Goal: Answer question/provide support

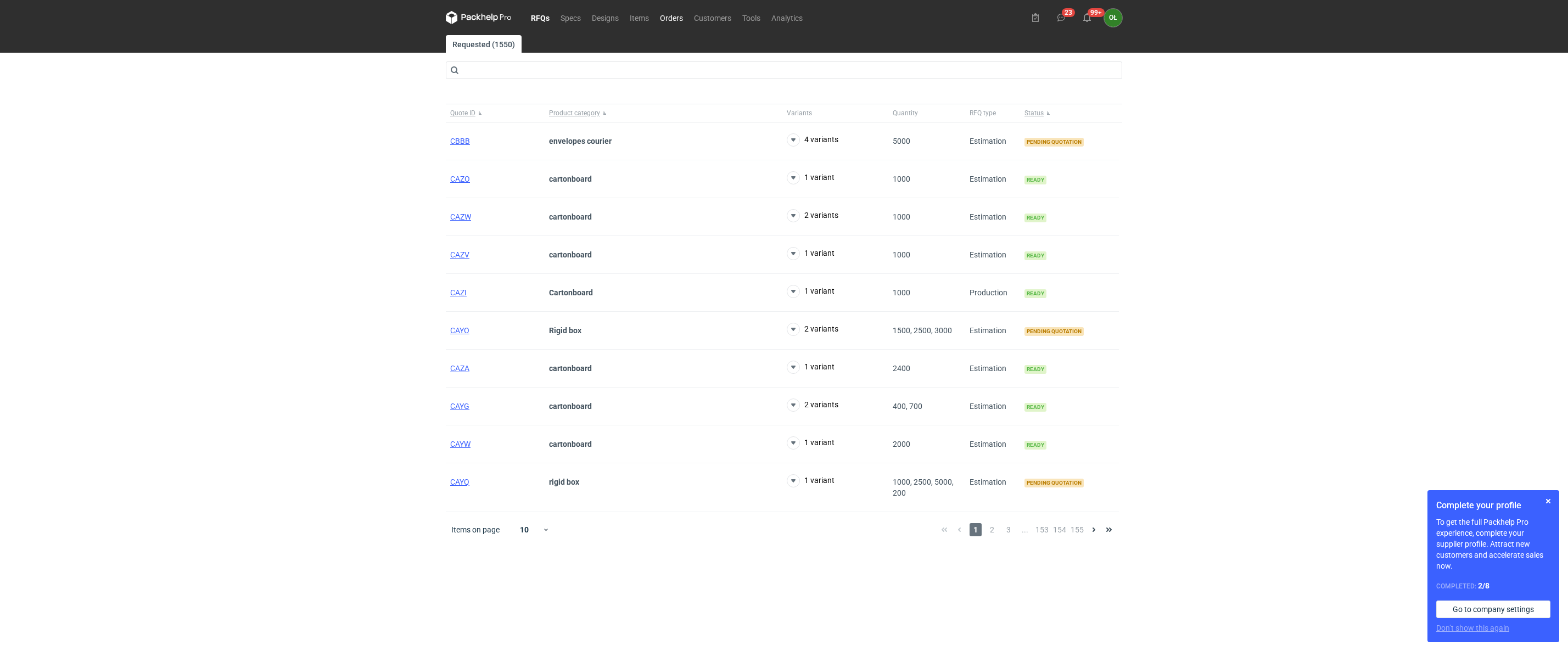
click at [682, 20] on link "Orders" at bounding box center [671, 18] width 34 height 13
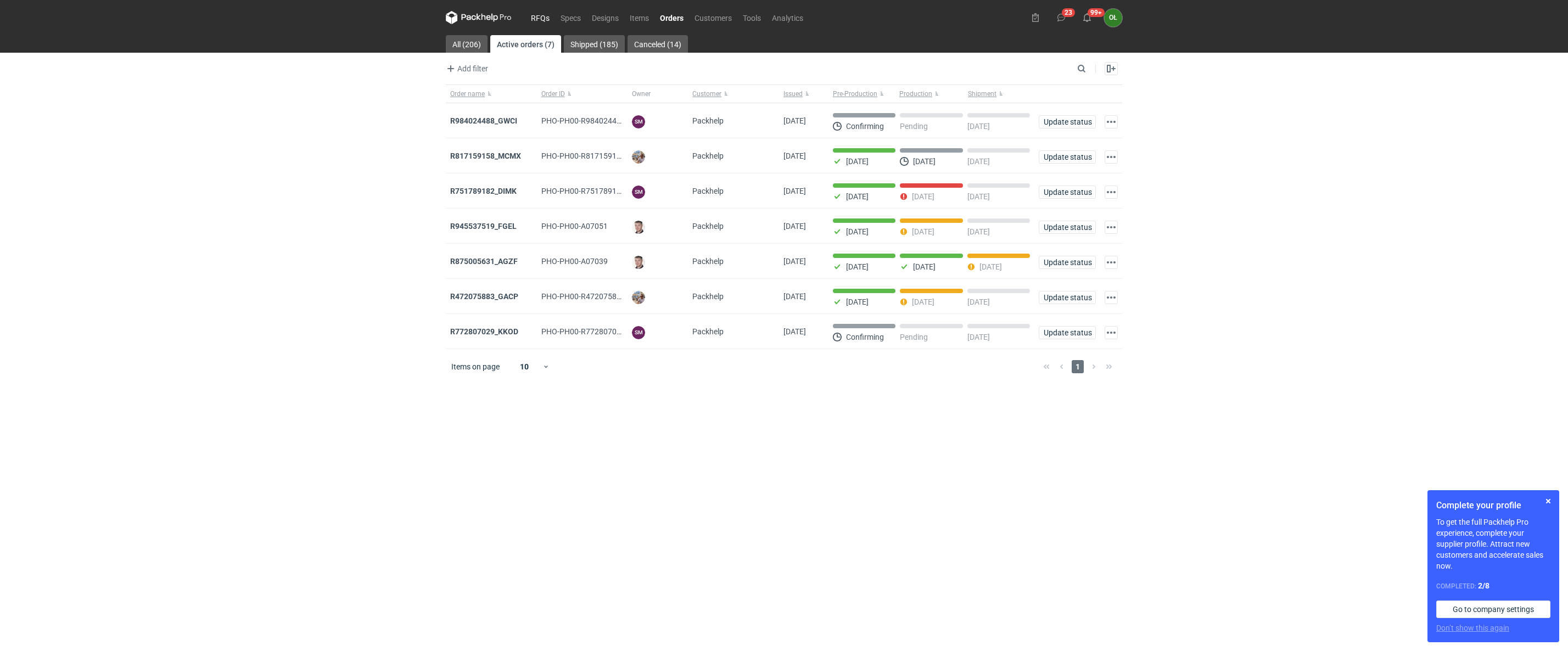
click at [542, 12] on link "RFQs" at bounding box center [540, 18] width 30 height 13
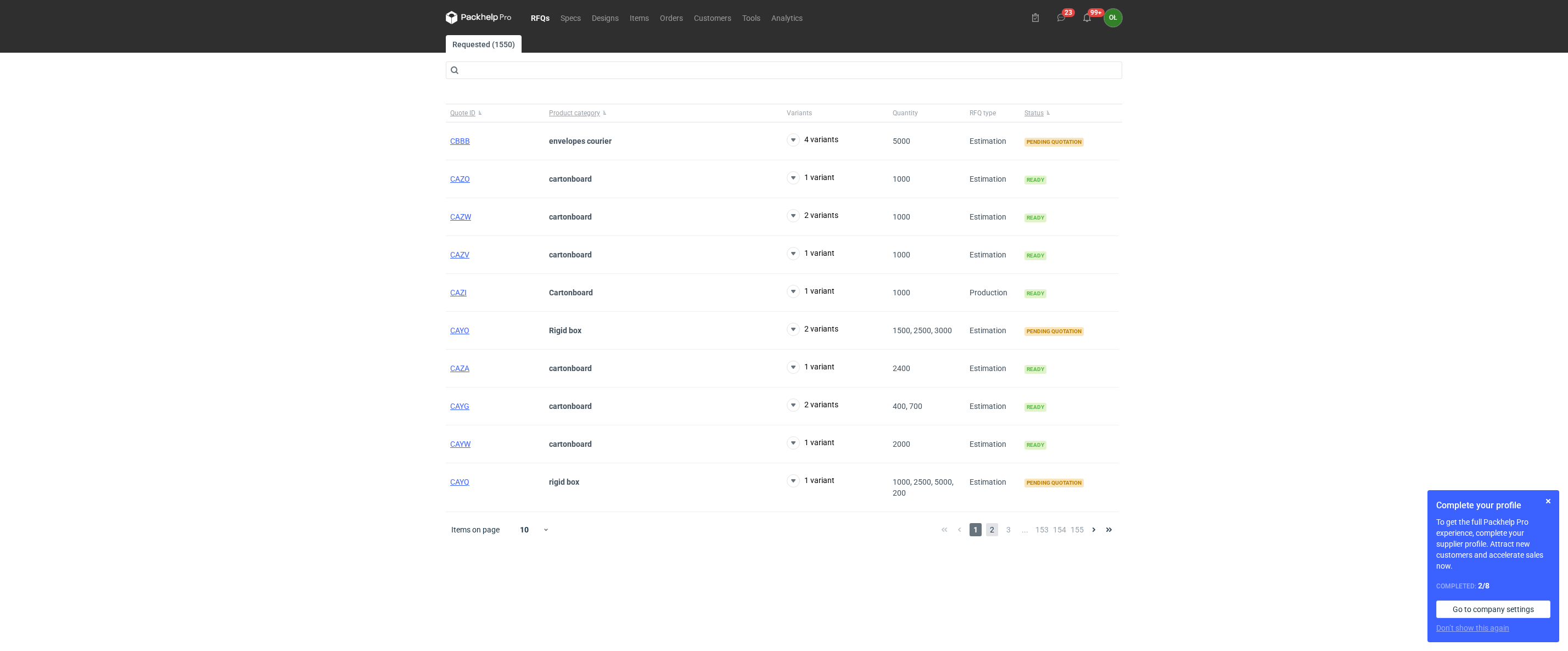
click at [989, 532] on span "2" at bounding box center [992, 530] width 12 height 13
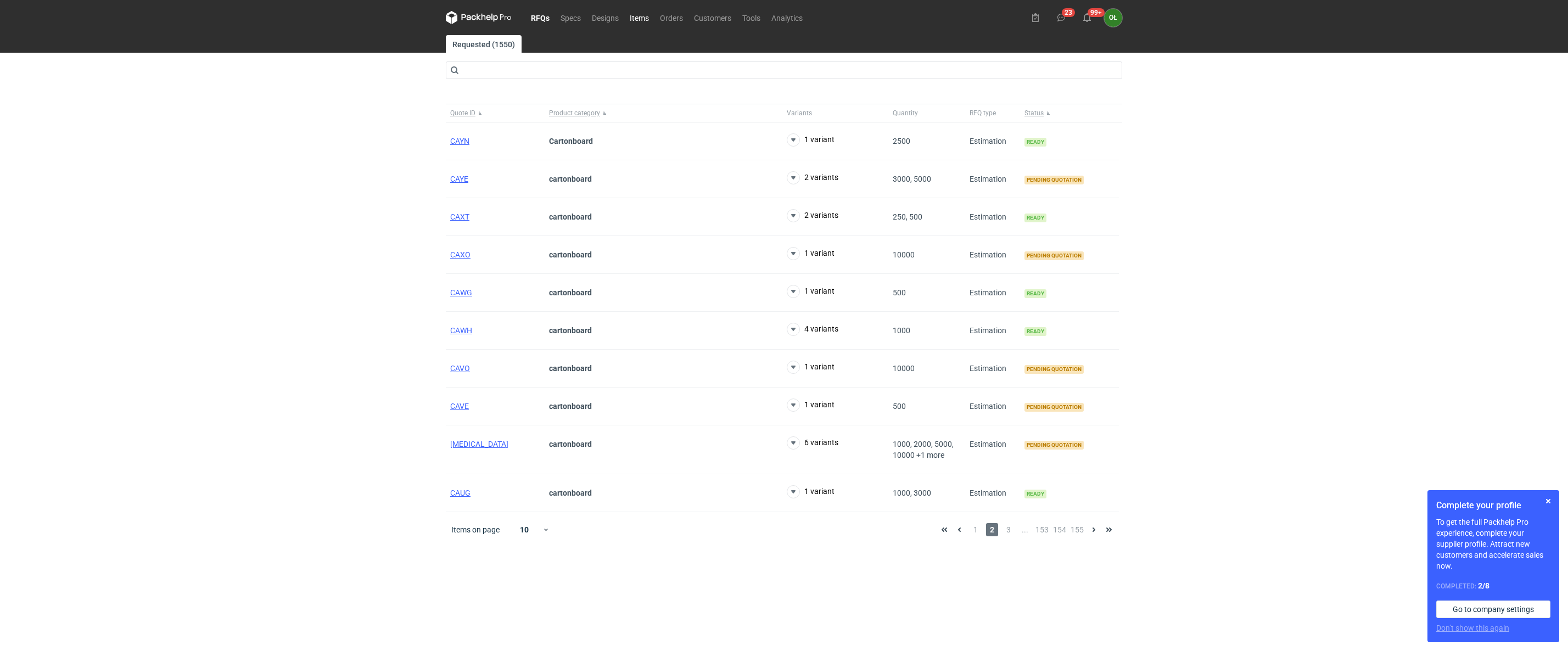
click at [638, 15] on link "Items" at bounding box center [640, 18] width 30 height 13
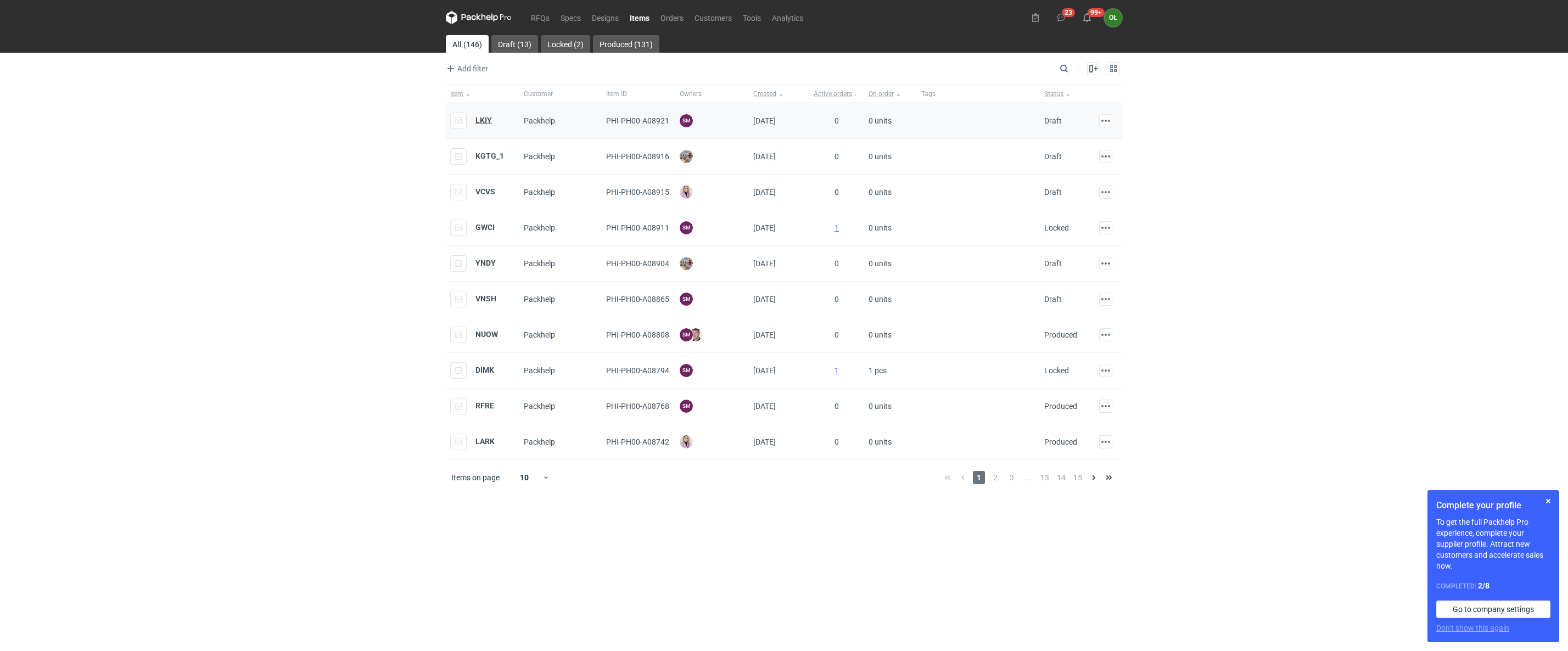
click at [481, 124] on strong "LKIY" at bounding box center [483, 120] width 16 height 9
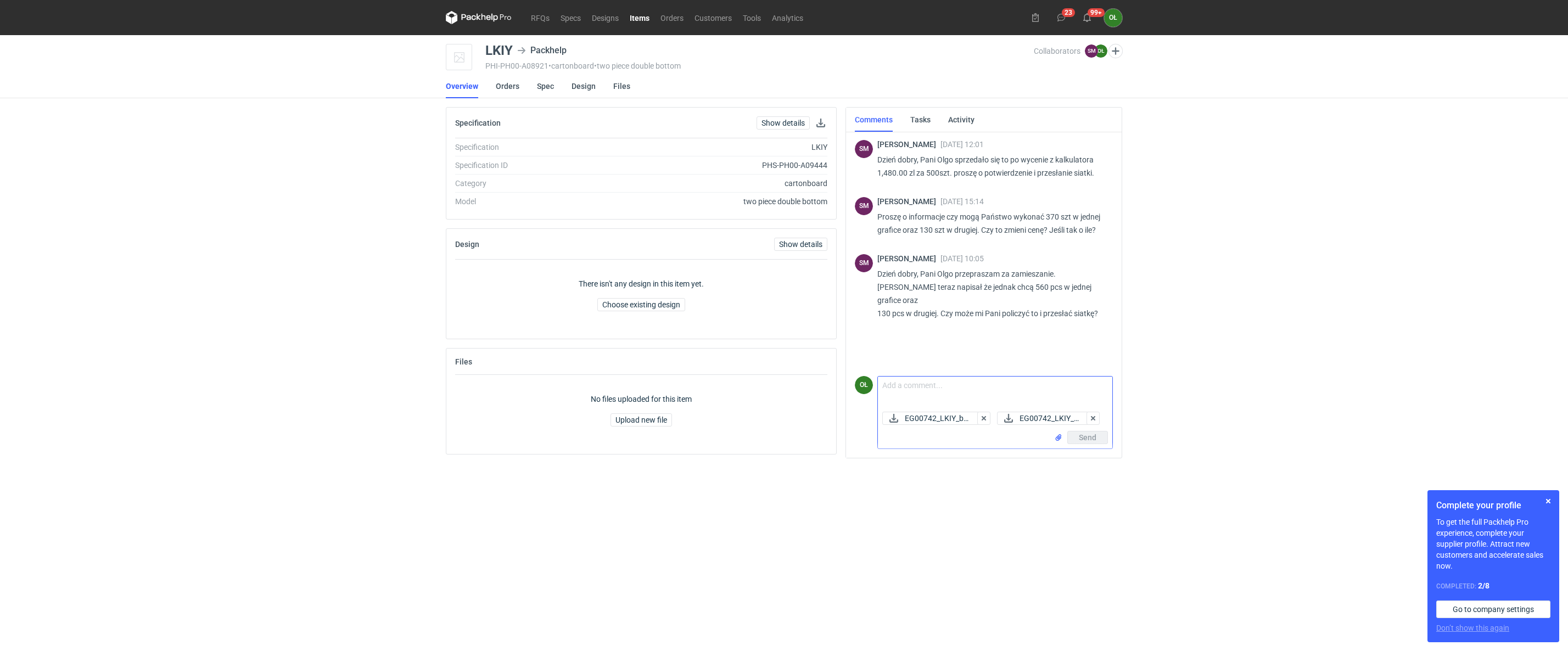
click at [913, 377] on textarea "Comment message" at bounding box center [995, 392] width 234 height 31
click at [544, 84] on link "Spec" at bounding box center [545, 86] width 17 height 24
click at [929, 383] on textarea "[PERSON_NAME], załącza, pliki" at bounding box center [995, 392] width 234 height 31
type textarea "[PERSON_NAME], Cena za 690 sztuk opakowań, wynosi 2120,00 pln. W załączniku prz…"
click at [1073, 438] on button "Send" at bounding box center [1087, 437] width 41 height 13
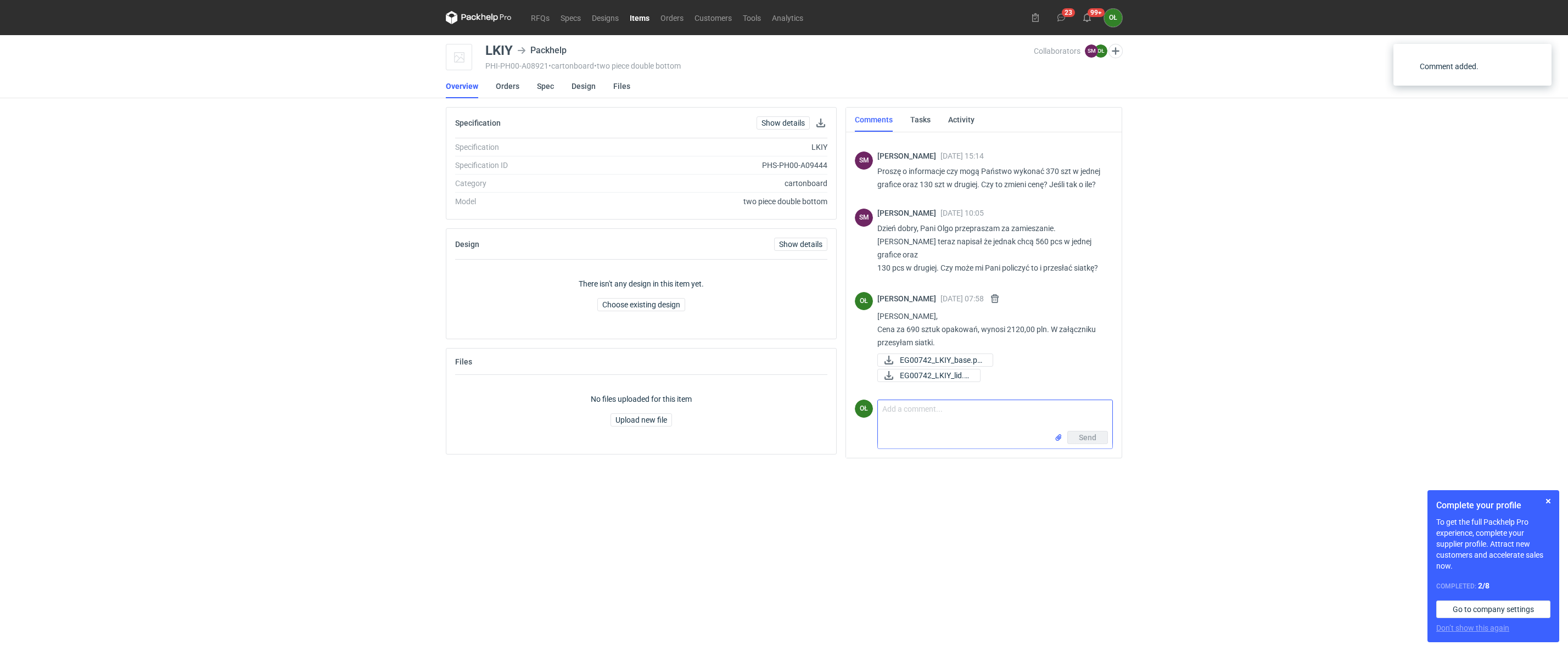
scroll to position [58, 0]
click at [1547, 498] on button "button" at bounding box center [1549, 501] width 13 height 13
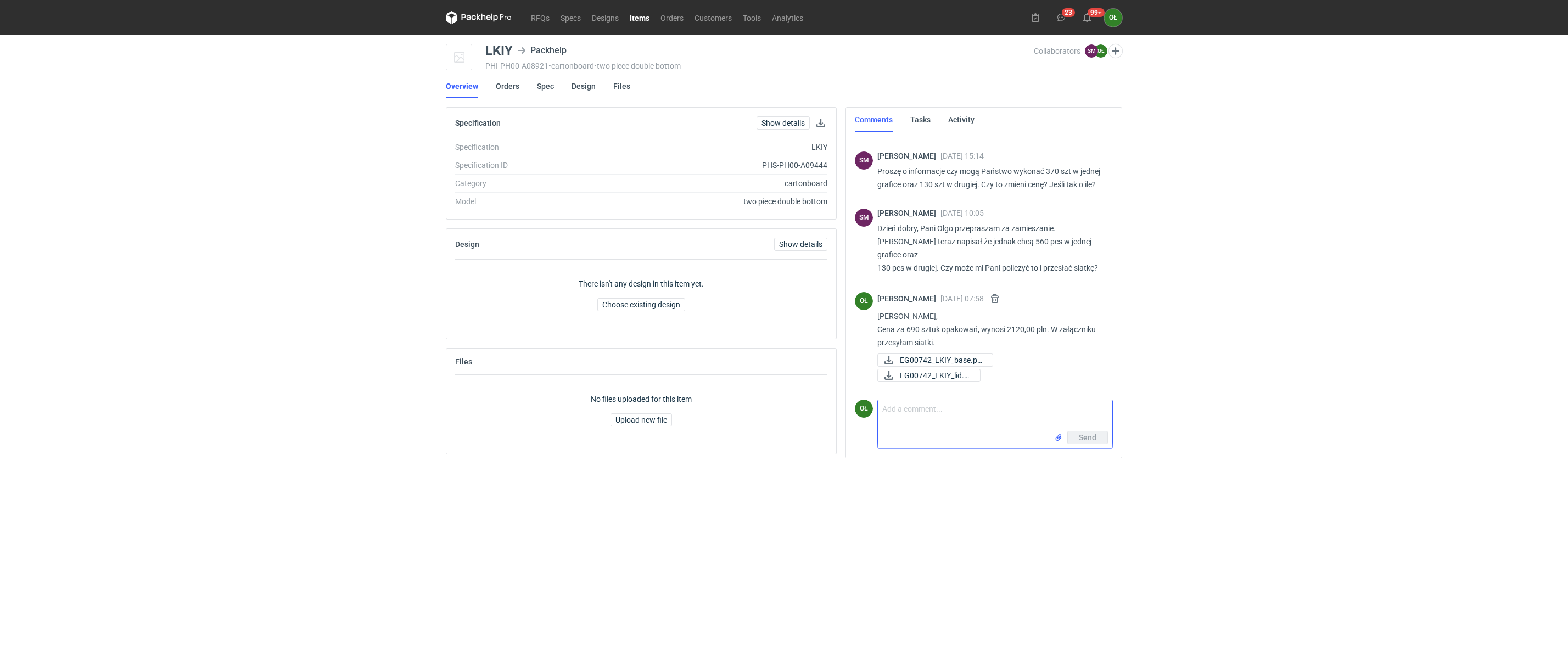
click at [635, 18] on link "Items" at bounding box center [640, 18] width 31 height 13
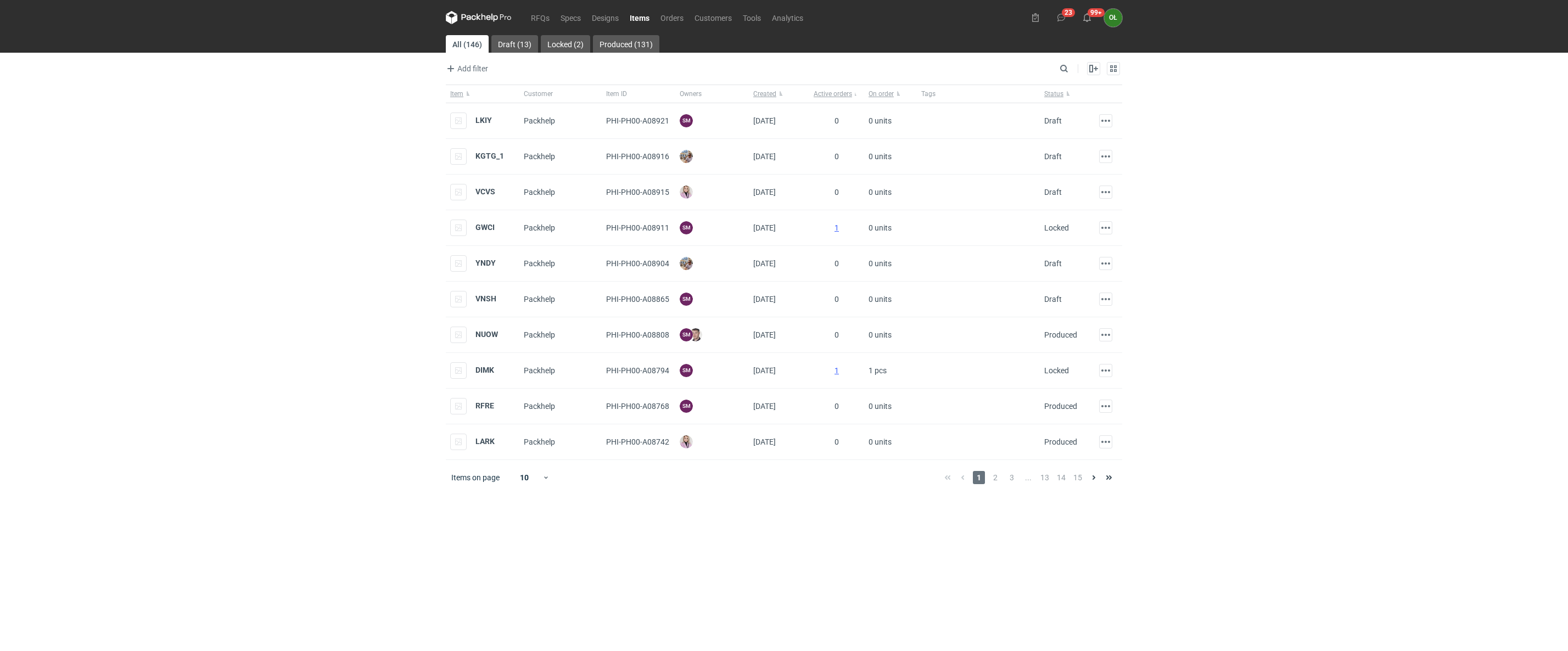
click at [221, 415] on div "RFQs Specs Designs Items Orders Customers Tools Analytics 23 99+ OŁ [PERSON_NAM…" at bounding box center [784, 326] width 1568 height 651
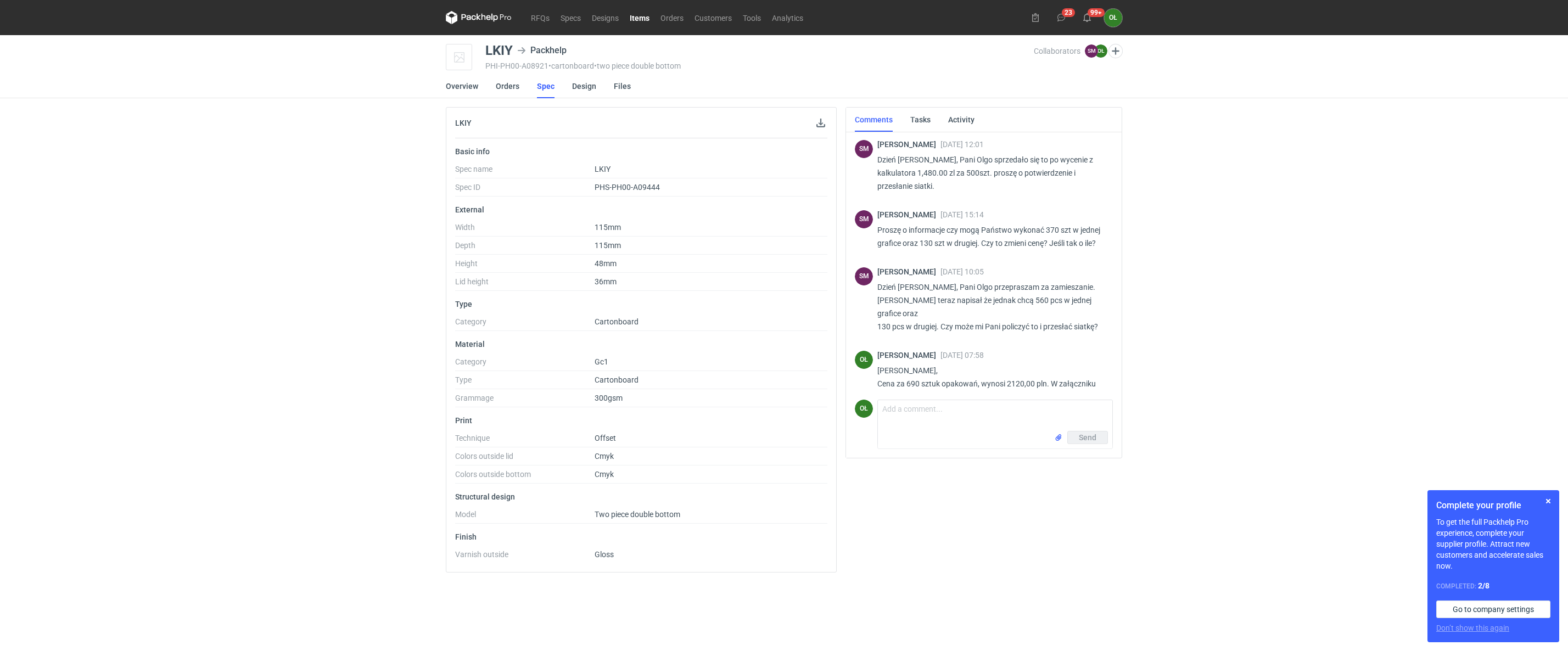
scroll to position [54, 0]
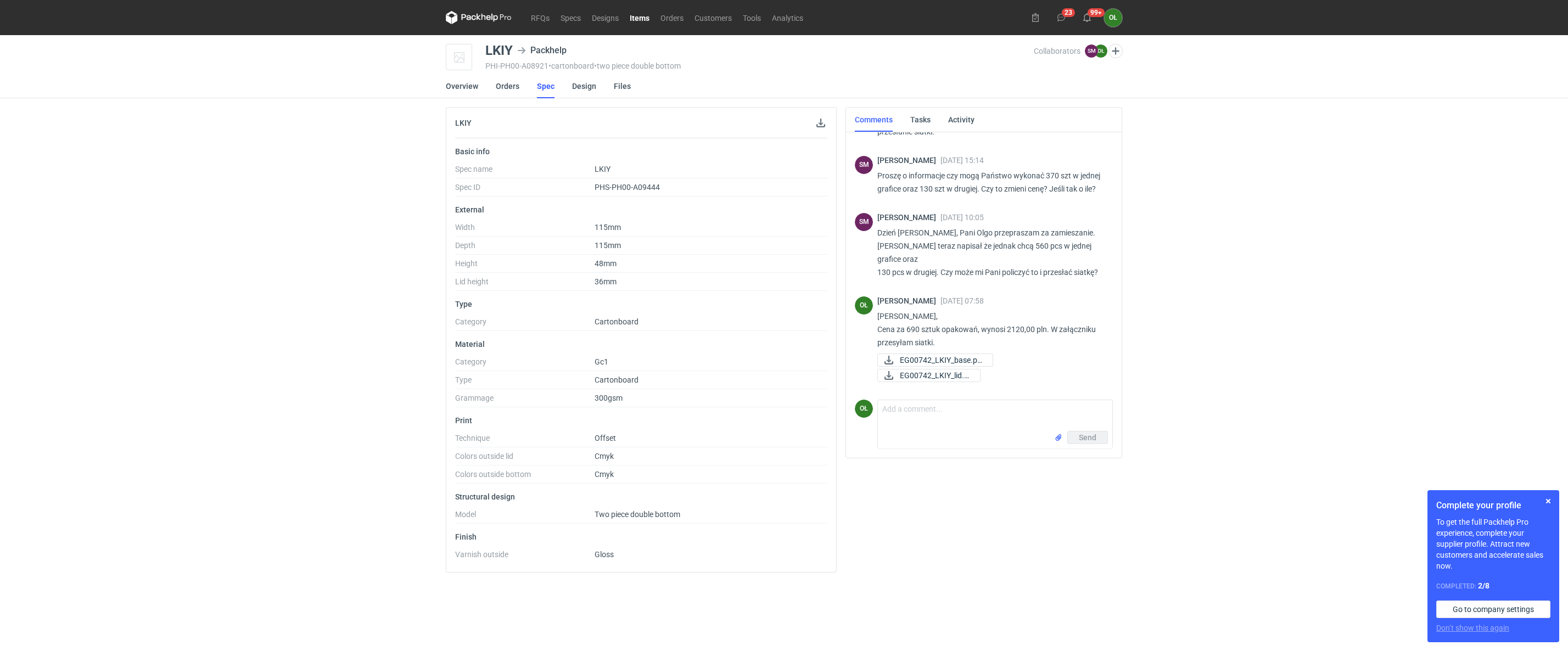
click at [144, 305] on div "RFQs Specs Designs Items Orders Customers Tools Analytics 23 99+ OŁ Olga Łopato…" at bounding box center [784, 326] width 1568 height 651
click at [310, 294] on div "RFQs Specs Designs Items Orders Customers Tools Analytics 23 99+ OŁ Olga Łopato…" at bounding box center [784, 326] width 1568 height 651
